Goal: Task Accomplishment & Management: Manage account settings

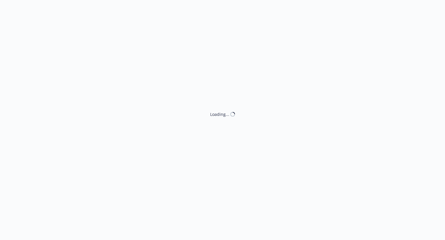
select select "ACCEPTED"
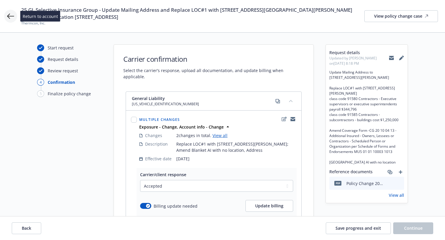
click at [10, 15] on icon at bounding box center [10, 16] width 7 height 7
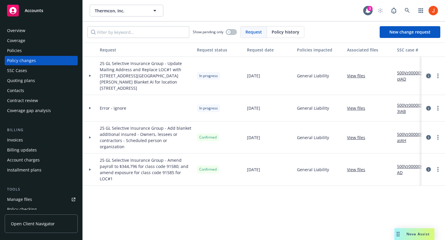
click at [430, 74] on icon "circleInformation" at bounding box center [428, 76] width 5 height 5
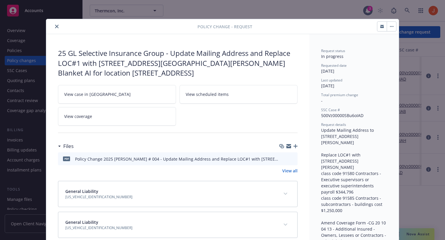
scroll to position [18, 0]
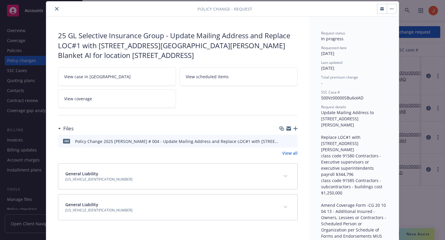
click at [56, 11] on button "close" at bounding box center [56, 8] width 7 height 7
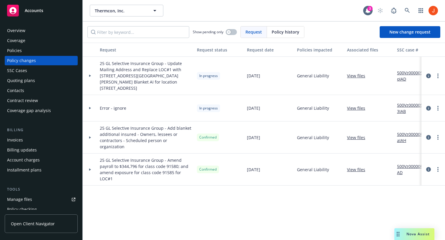
click at [92, 70] on div at bounding box center [90, 76] width 15 height 38
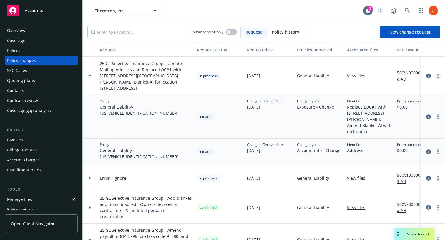
click at [438, 74] on icon "more" at bounding box center [437, 76] width 1 height 5
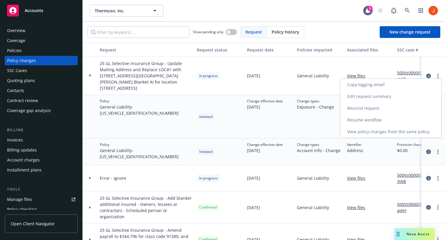
click at [407, 119] on link "Resume workflow" at bounding box center [390, 120] width 101 height 12
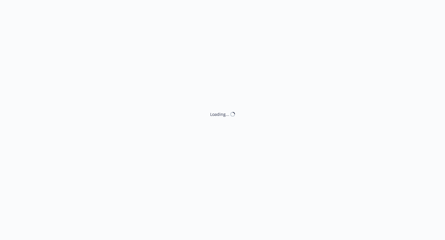
select select "ACCEPTED"
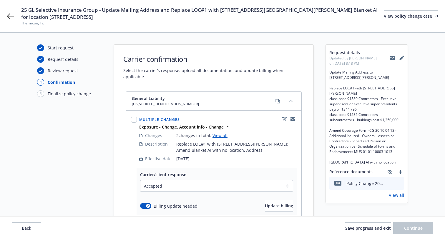
select select "ACCEPTED"
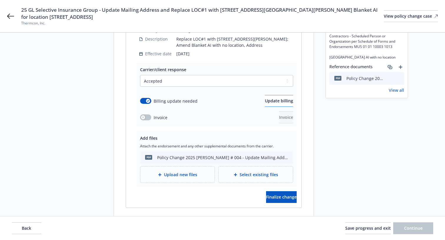
scroll to position [117, 0]
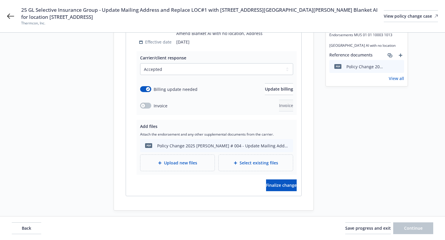
click at [243, 102] on div "Invoice Invoice" at bounding box center [216, 106] width 153 height 12
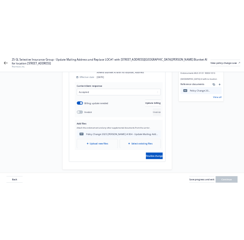
scroll to position [124, 0]
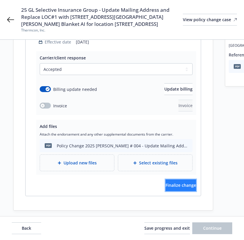
click at [183, 182] on span "Finalize change" at bounding box center [181, 185] width 31 height 6
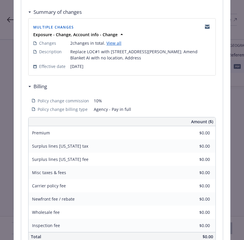
scroll to position [170, 0]
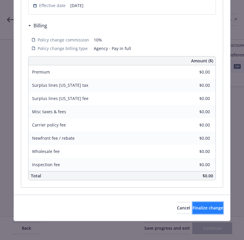
click at [195, 208] on span "Finalize change" at bounding box center [208, 208] width 31 height 6
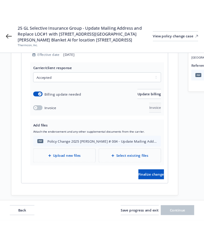
scroll to position [131, 0]
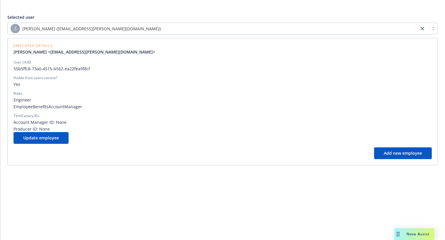
click at [157, 32] on div "[PERSON_NAME] ([EMAIL_ADDRESS][PERSON_NAME][DOMAIN_NAME])" at bounding box center [213, 28] width 405 height 9
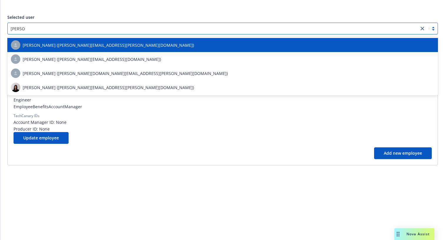
type input "[PERSON_NAME]"
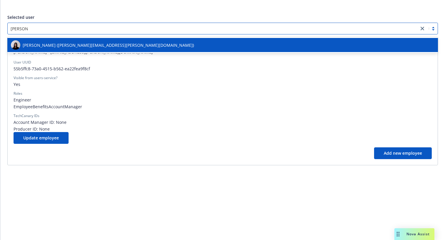
click at [141, 48] on div "[PERSON_NAME] ([PERSON_NAME][EMAIL_ADDRESS][PERSON_NAME][DOMAIN_NAME])" at bounding box center [222, 44] width 423 height 9
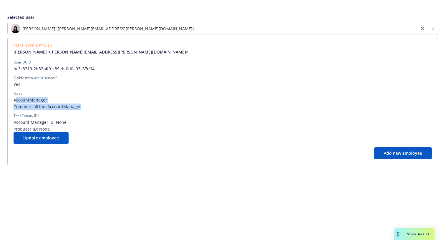
drag, startPoint x: 87, startPoint y: 107, endPoint x: 15, endPoint y: 101, distance: 72.3
click at [15, 101] on div "AccountManager CommercialLinesAccountManager" at bounding box center [223, 103] width 418 height 13
click at [15, 101] on span "AccountManager" at bounding box center [223, 100] width 418 height 6
drag, startPoint x: 14, startPoint y: 101, endPoint x: 86, endPoint y: 103, distance: 72.1
click at [86, 103] on span "AccountManager" at bounding box center [223, 100] width 418 height 6
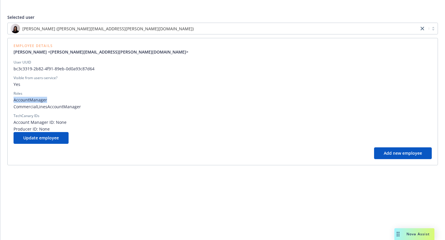
click at [86, 103] on span "AccountManager" at bounding box center [223, 100] width 418 height 6
drag, startPoint x: 85, startPoint y: 106, endPoint x: 15, endPoint y: 99, distance: 70.6
click at [15, 99] on div "AccountManager CommercialLinesAccountManager" at bounding box center [223, 103] width 418 height 13
click at [15, 99] on span "AccountManager" at bounding box center [223, 100] width 418 height 6
drag, startPoint x: 15, startPoint y: 99, endPoint x: 84, endPoint y: 104, distance: 69.0
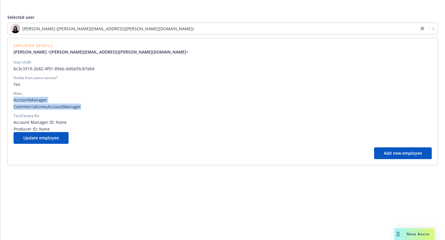
click at [84, 104] on div "AccountManager CommercialLinesAccountManager" at bounding box center [223, 103] width 418 height 13
click at [84, 104] on span "CommercialLinesAccountManager" at bounding box center [223, 107] width 418 height 6
drag, startPoint x: 82, startPoint y: 105, endPoint x: 13, endPoint y: 99, distance: 69.4
click at [13, 99] on div "Employee Details Raveena Johl <raveena.johl@newfront.com> User UUID bc3c3319-2b…" at bounding box center [222, 101] width 430 height 127
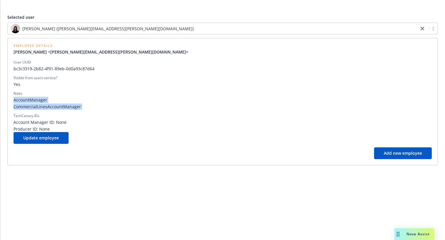
drag, startPoint x: 13, startPoint y: 99, endPoint x: 86, endPoint y: 105, distance: 73.0
click at [86, 105] on div "Employee Details Raveena Johl <raveena.johl@newfront.com> User UUID bc3c3319-2b…" at bounding box center [222, 101] width 430 height 127
click at [86, 105] on span "CommercialLinesAccountManager" at bounding box center [223, 107] width 418 height 6
drag, startPoint x: 86, startPoint y: 105, endPoint x: 19, endPoint y: 102, distance: 67.5
click at [19, 102] on div "AccountManager CommercialLinesAccountManager" at bounding box center [223, 103] width 418 height 13
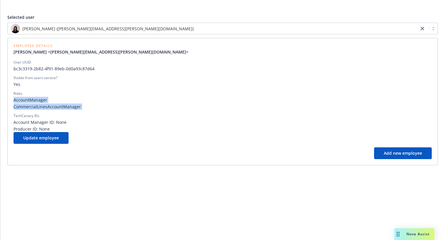
click at [19, 102] on span "AccountManager" at bounding box center [223, 100] width 418 height 6
drag, startPoint x: 14, startPoint y: 101, endPoint x: 79, endPoint y: 105, distance: 65.2
click at [79, 105] on div "AccountManager CommercialLinesAccountManager" at bounding box center [223, 103] width 418 height 13
click at [79, 105] on span "CommercialLinesAccountManager" at bounding box center [223, 107] width 418 height 6
click at [278, 101] on span "AccountManager" at bounding box center [223, 100] width 418 height 6
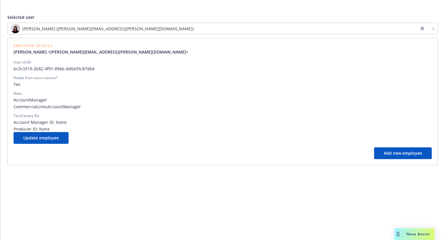
click at [273, 109] on span "CommercialLinesAccountManager" at bounding box center [223, 107] width 418 height 6
click at [222, 93] on div "Roles" at bounding box center [223, 93] width 418 height 5
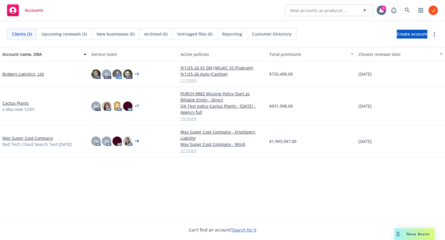
click at [24, 76] on link "Brokers Logistics, Ltd" at bounding box center [22, 74] width 41 height 6
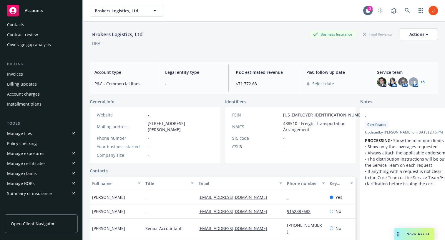
scroll to position [153, 0]
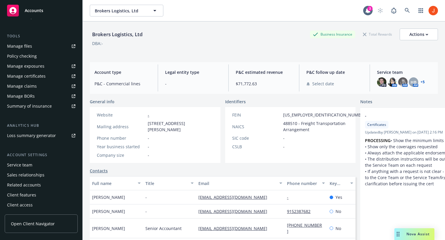
click at [25, 167] on div "Service team" at bounding box center [19, 164] width 25 height 9
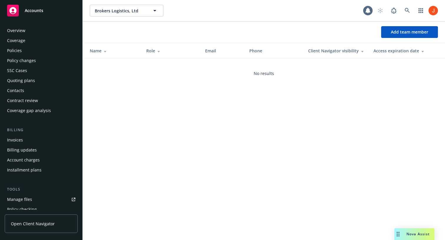
scroll to position [153, 0]
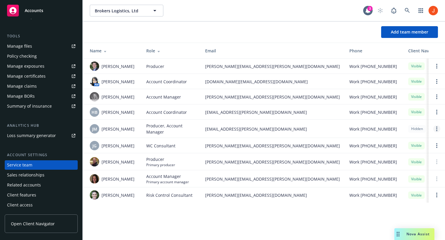
click at [437, 129] on link "Open options" at bounding box center [436, 128] width 7 height 7
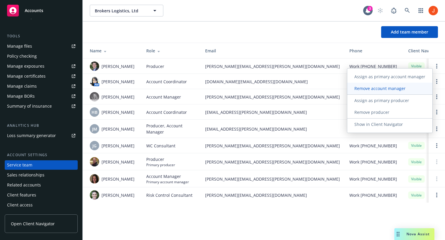
click at [408, 91] on span "Remove account manager" at bounding box center [379, 89] width 65 height 6
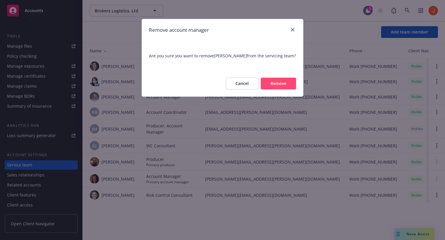
click at [274, 84] on button "Remove" at bounding box center [278, 84] width 35 height 12
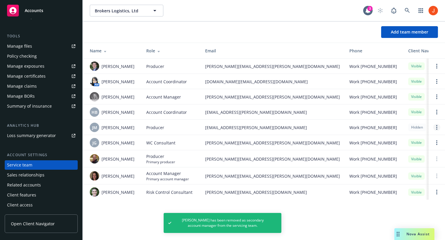
click at [437, 127] on circle "Open options" at bounding box center [436, 127] width 1 height 1
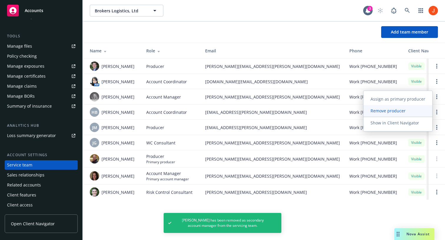
click at [414, 114] on link "Remove producer" at bounding box center [397, 111] width 69 height 12
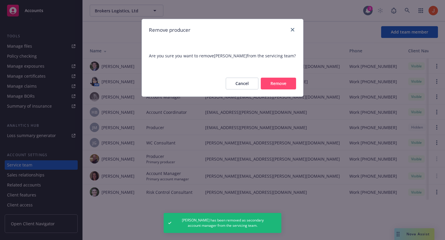
click at [278, 84] on button "Remove" at bounding box center [278, 84] width 35 height 12
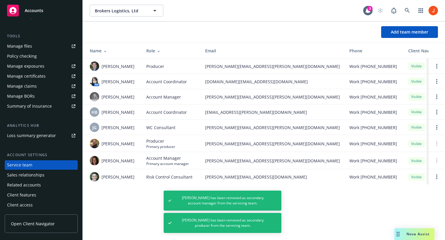
click at [303, 218] on div "Brokers Logistics, Ltd Brokers Logistics, Ltd 3 Add team member Name Role Email…" at bounding box center [264, 120] width 362 height 240
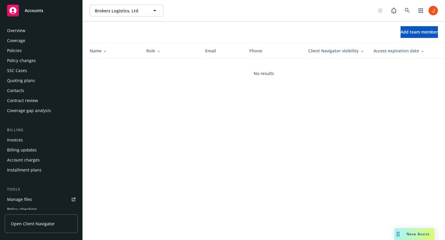
scroll to position [153, 0]
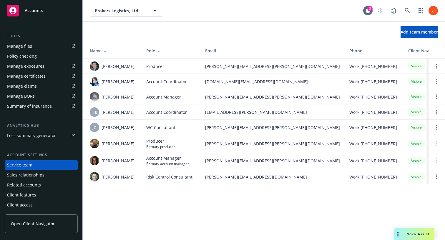
click at [343, 198] on div "Brokers Logistics, Ltd Brokers Logistics, Ltd 3 Add team member Name Role Email…" at bounding box center [264, 120] width 362 height 240
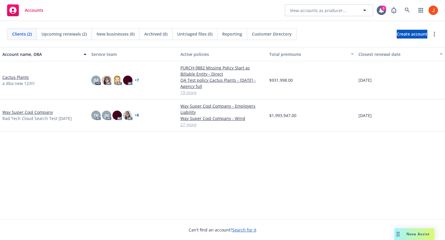
click at [25, 79] on link "Cactus Plants" at bounding box center [15, 77] width 26 height 6
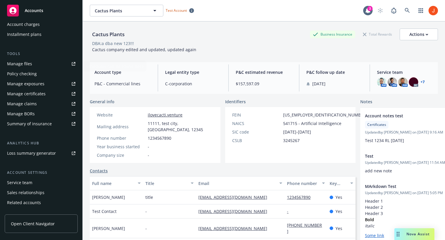
scroll to position [163, 0]
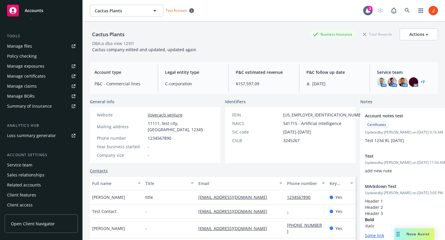
click at [39, 162] on div "Service team" at bounding box center [41, 164] width 68 height 9
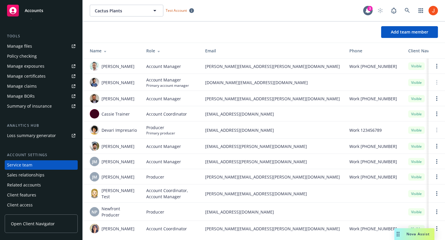
scroll to position [3, 0]
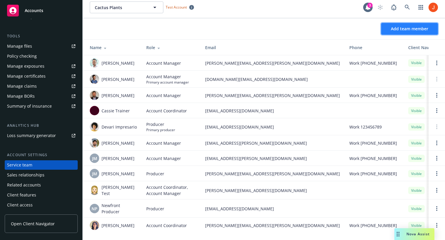
click at [422, 27] on span "Add team member" at bounding box center [409, 29] width 37 height 6
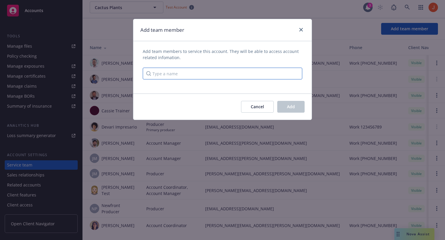
click at [253, 78] on input "Type a name" at bounding box center [222, 74] width 159 height 12
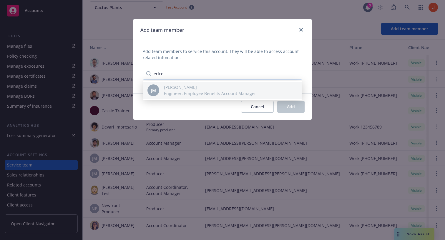
type input "jerico"
click at [237, 85] on span "[PERSON_NAME]" at bounding box center [210, 87] width 92 height 6
click at [238, 89] on span "[PERSON_NAME]" at bounding box center [210, 87] width 92 height 6
click at [257, 107] on span "Cancel" at bounding box center [257, 107] width 13 height 6
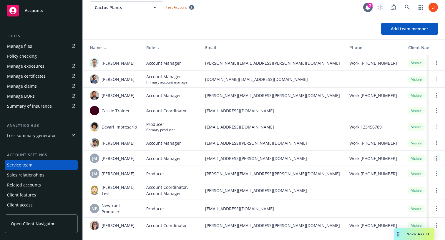
click at [436, 159] on icon "Open options" at bounding box center [436, 158] width 1 height 5
click at [345, 107] on td at bounding box center [374, 110] width 59 height 15
click at [437, 161] on link "Open options" at bounding box center [436, 158] width 7 height 7
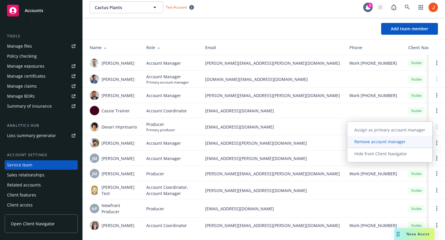
click at [417, 144] on link "Remove account manager" at bounding box center [389, 142] width 85 height 12
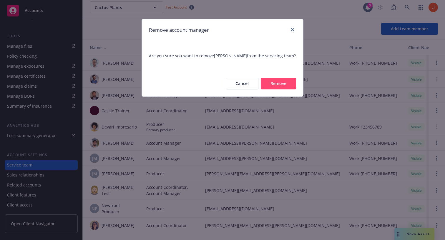
click at [283, 81] on button "Remove" at bounding box center [278, 84] width 35 height 12
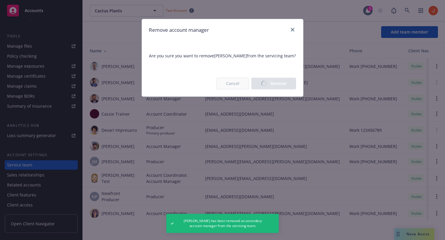
scroll to position [0, 0]
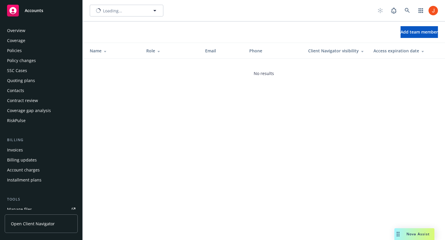
scroll to position [163, 0]
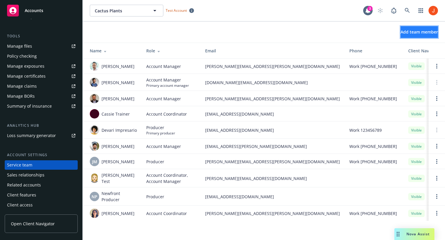
click at [415, 29] on span "Add team member" at bounding box center [418, 32] width 37 height 6
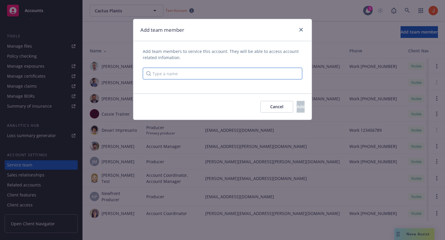
click at [263, 76] on input "Type a name" at bounding box center [222, 74] width 159 height 12
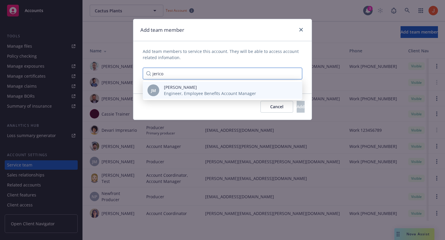
type input "jerico"
click at [230, 93] on span "Engineer, Employee Benefits Account Manager" at bounding box center [210, 93] width 92 height 6
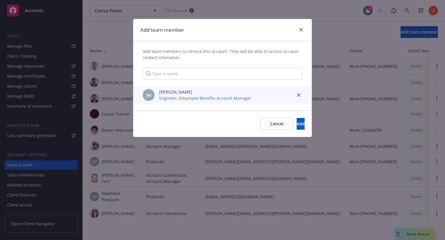
click at [260, 96] on div "[PERSON_NAME] [PERSON_NAME] Engineer, Employee Benefits Account Manager" at bounding box center [222, 95] width 159 height 12
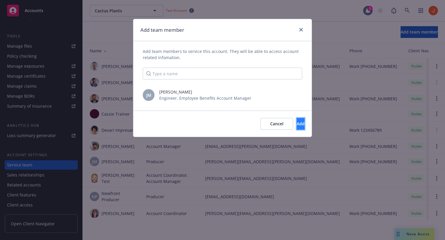
click at [297, 124] on span "Add" at bounding box center [301, 124] width 8 height 6
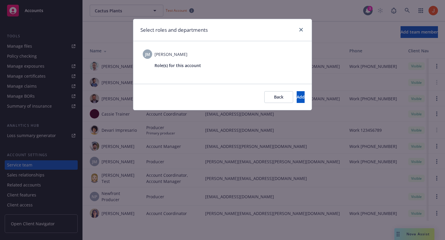
click at [218, 73] on div "Role(s) for this account" at bounding box center [228, 68] width 148 height 13
click at [274, 98] on span "Back" at bounding box center [278, 97] width 9 height 6
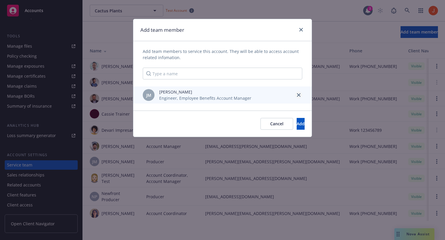
click at [299, 95] on icon "close" at bounding box center [299, 95] width 4 height 4
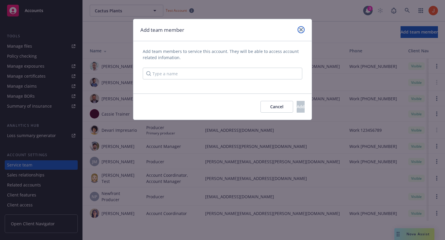
click at [303, 29] on link "close" at bounding box center [300, 29] width 7 height 7
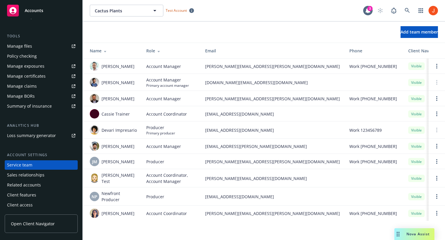
click at [270, 39] on div "Add team member" at bounding box center [264, 31] width 362 height 21
click at [400, 30] on span "Add team member" at bounding box center [418, 32] width 37 height 6
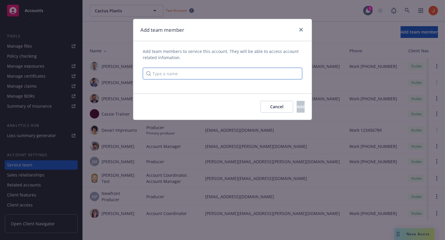
click at [223, 74] on input "Type a name" at bounding box center [222, 74] width 159 height 12
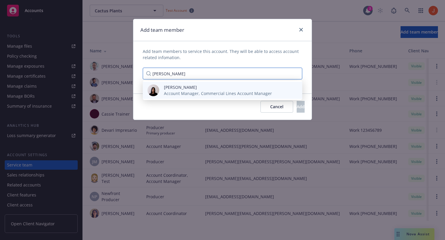
type input "[PERSON_NAME]"
click at [212, 88] on span "[PERSON_NAME]" at bounding box center [218, 87] width 108 height 6
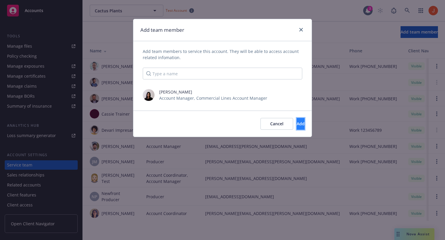
click at [297, 126] on button "Add" at bounding box center [301, 124] width 8 height 12
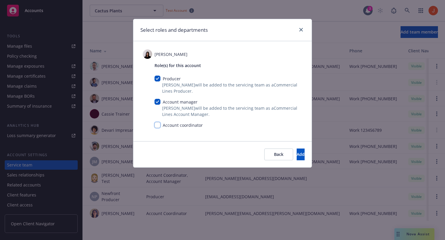
click at [155, 125] on input "checkbox" at bounding box center [157, 125] width 6 height 6
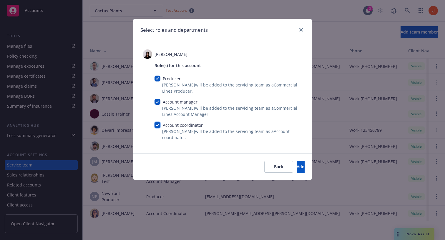
click at [158, 126] on input "checkbox" at bounding box center [157, 125] width 6 height 6
checkbox input "false"
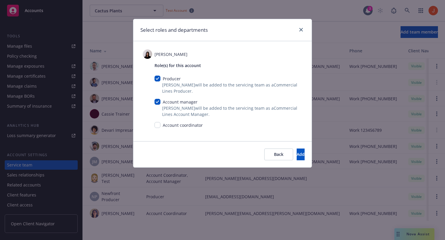
click at [160, 104] on div "Account manager" at bounding box center [179, 102] width 38 height 6
click at [157, 81] on input "checkbox" at bounding box center [157, 79] width 6 height 6
checkbox input "false"
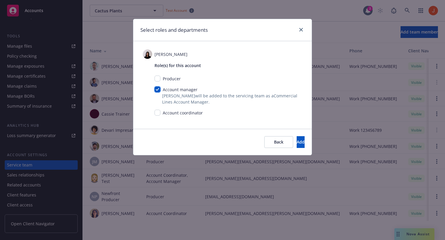
click at [157, 89] on input "checkbox" at bounding box center [157, 89] width 6 height 6
checkbox input "false"
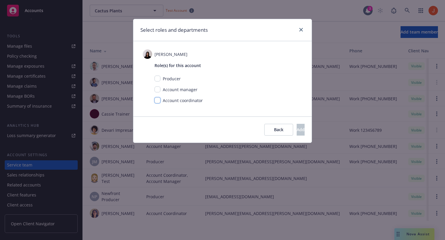
click at [159, 101] on input "checkbox" at bounding box center [157, 100] width 6 height 6
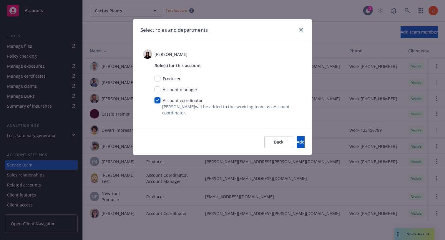
click at [159, 101] on input "checkbox" at bounding box center [157, 100] width 6 height 6
checkbox input "false"
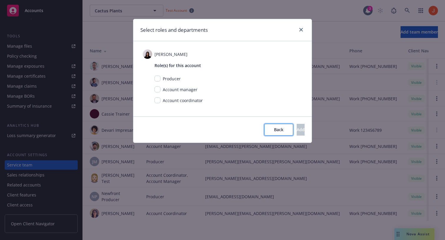
click at [264, 130] on button "Back" at bounding box center [278, 130] width 29 height 12
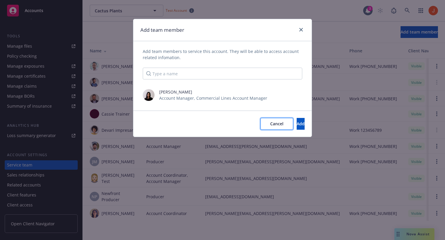
click at [270, 125] on span "Cancel" at bounding box center [276, 124] width 13 height 6
